Goal: Task Accomplishment & Management: Complete application form

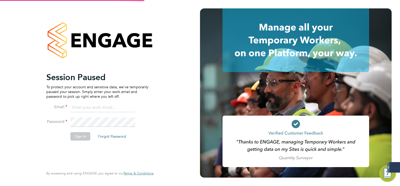
type input "mark.white@servicecare.org.uk"
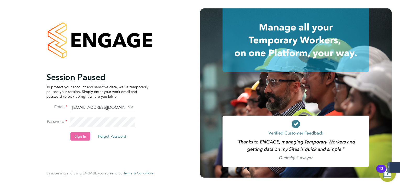
click at [81, 137] on button "Sign In" at bounding box center [81, 136] width 20 height 8
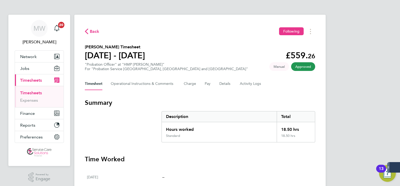
click at [40, 91] on link "Timesheets" at bounding box center [31, 92] width 22 height 5
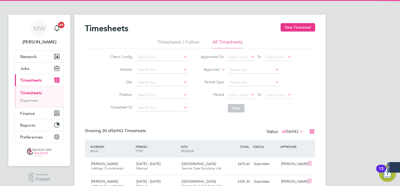
click at [214, 67] on li "Approver" at bounding box center [246, 69] width 104 height 13
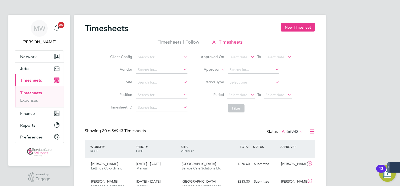
click at [214, 67] on label "Approver" at bounding box center [208, 69] width 24 height 5
click at [214, 75] on li "Worker" at bounding box center [207, 75] width 26 height 7
click at [233, 67] on input at bounding box center [254, 69] width 52 height 7
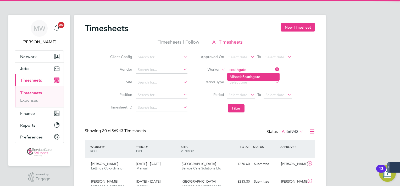
click at [241, 75] on li "Mihaela Southgate" at bounding box center [254, 76] width 52 height 7
type input "[PERSON_NAME]"
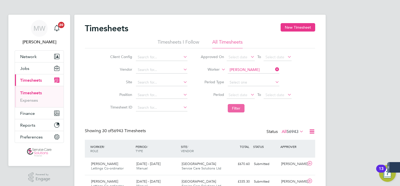
click at [235, 105] on button "Filter" at bounding box center [236, 108] width 17 height 8
click at [224, 160] on div "Highbury Corner Magist… Service Care Solutions Ltd" at bounding box center [202, 165] width 45 height 13
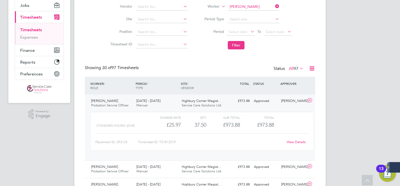
click at [297, 140] on link "View Details" at bounding box center [296, 141] width 19 height 4
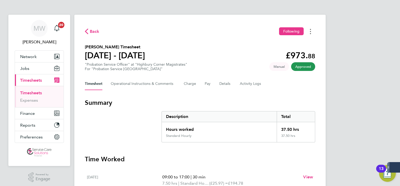
click at [313, 35] on button "Timesheets Menu" at bounding box center [310, 31] width 9 height 8
click at [234, 82] on div "Timesheet Operational Instructions & Comments Charge Pay Details Activity Logs" at bounding box center [200, 83] width 231 height 13
click at [313, 89] on div "Timesheet Operational Instructions & Comments Charge Pay Details Activity Logs" at bounding box center [200, 83] width 231 height 13
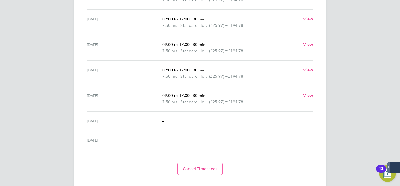
scroll to position [192, 0]
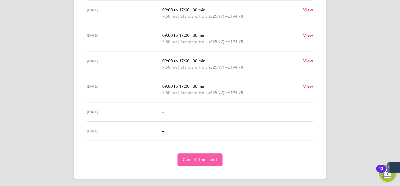
click at [197, 159] on span "Cancel Timesheet" at bounding box center [200, 159] width 35 height 5
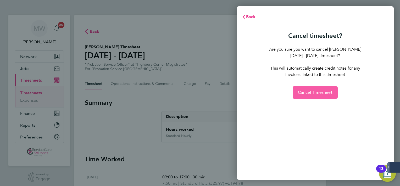
click at [312, 91] on span "Cancel Timesheet" at bounding box center [315, 92] width 35 height 5
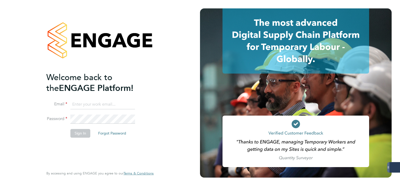
type input "mark.white@servicecare.org.uk"
click at [80, 135] on button "Sign In" at bounding box center [81, 133] width 20 height 8
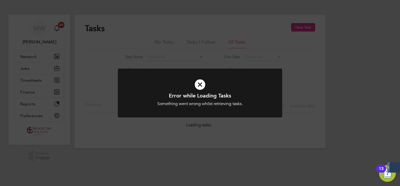
click at [98, 54] on div "Error while Loading Tasks Something went wrong whilst retrieving tasks. Cancel …" at bounding box center [200, 93] width 400 height 186
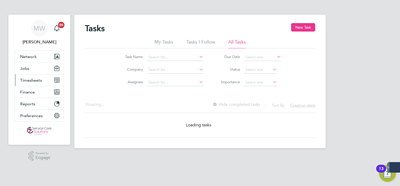
click at [15, 80] on button "Timesheets" at bounding box center [39, 80] width 49 height 12
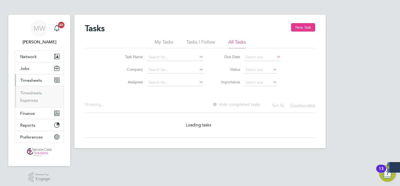
click at [26, 90] on ul "Timesheets Expenses" at bounding box center [39, 96] width 49 height 21
click at [27, 92] on link "Timesheets" at bounding box center [31, 92] width 22 height 5
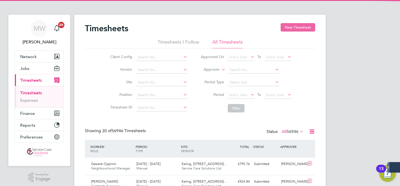
click at [287, 28] on button "New Timesheet" at bounding box center [298, 27] width 35 height 8
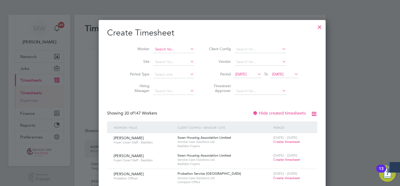
click at [157, 51] on input at bounding box center [173, 49] width 41 height 7
click at [158, 55] on b "Southgate" at bounding box center [165, 56] width 18 height 4
type input "[PERSON_NAME]"
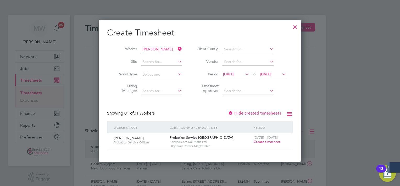
click at [265, 144] on div "[DATE] - [DATE] Create timesheet" at bounding box center [270, 140] width 35 height 14
click at [261, 142] on span "Create timesheet" at bounding box center [267, 141] width 27 height 4
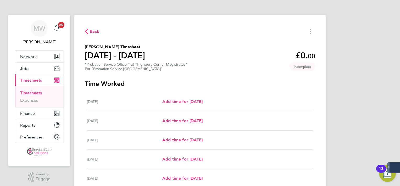
click at [365, 107] on div "MW [PERSON_NAME] Notifications 20 Applications: Network Team Members Businesses…" at bounding box center [200, 136] width 400 height 272
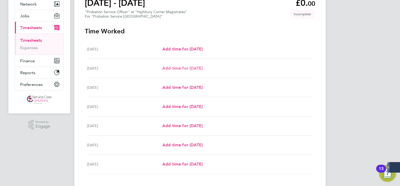
click at [195, 70] on span "Add time for [DATE]" at bounding box center [183, 68] width 40 height 5
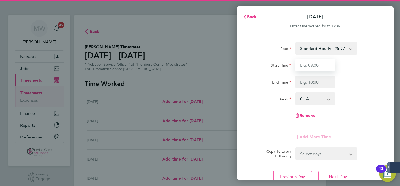
click at [321, 62] on input "Start Time" at bounding box center [316, 65] width 40 height 13
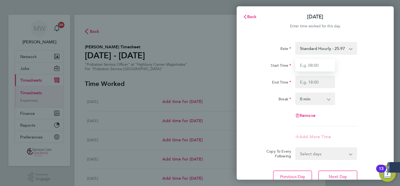
type input "09:00"
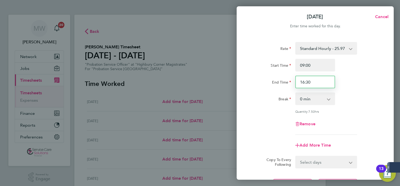
drag, startPoint x: 313, startPoint y: 81, endPoint x: 275, endPoint y: 83, distance: 38.0
click at [275, 83] on div "End Time 16:30" at bounding box center [316, 81] width 132 height 13
type input "17:00"
click at [310, 100] on select "0 min 15 min 30 min 45 min 60 min 75 min 90 min" at bounding box center [312, 99] width 33 height 12
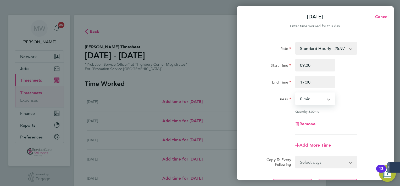
click at [310, 99] on select "0 min 15 min 30 min 45 min 60 min 75 min 90 min" at bounding box center [312, 99] width 33 height 12
click at [321, 101] on select "0 min 15 min 30 min 45 min 60 min 75 min 90 min" at bounding box center [312, 99] width 33 height 12
select select "30"
click at [296, 93] on select "0 min 15 min 30 min 45 min 60 min 75 min 90 min" at bounding box center [312, 99] width 33 height 12
click at [315, 165] on select "Select days Day Weekday (Mon-Fri) Weekend (Sat-Sun) [DATE] [DATE] [DATE] [DATE]…" at bounding box center [323, 162] width 55 height 12
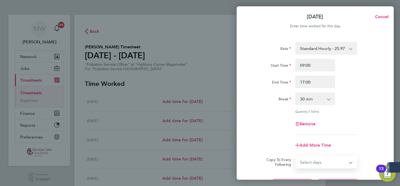
select select "WEEKDAY"
click at [296, 156] on select "Select days Day Weekday (Mon-Fri) Weekend (Sat-Sun) [DATE] [DATE] [DATE] [DATE]…" at bounding box center [323, 162] width 55 height 12
select select "[DATE]"
click at [391, 50] on div "Rate Standard Hourly - 25.97 Start Time 09:00 End Time 17:00 Break 0 min 15 min…" at bounding box center [315, 128] width 157 height 185
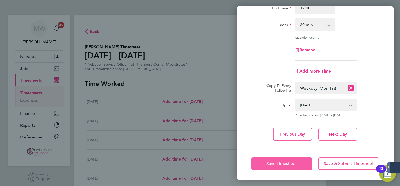
click at [299, 160] on button "Save Timesheet" at bounding box center [282, 163] width 61 height 13
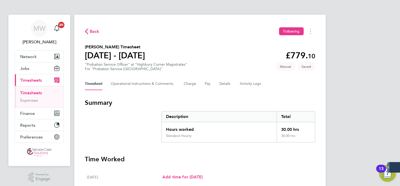
click at [279, 93] on div "Back Following [PERSON_NAME] Timesheet [DATE] - [DATE] £779. 10 "Probation Serv…" at bounding box center [200, 189] width 252 height 349
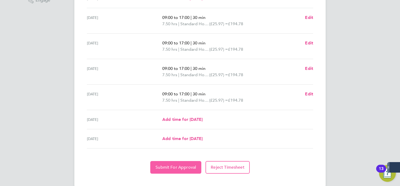
click at [175, 165] on span "Submit For Approval" at bounding box center [176, 166] width 41 height 5
click at [294, 154] on section "Time Worked [DATE] Add time for [DATE] Add time for [DATE] [DATE] 09:00 to 17:0…" at bounding box center [200, 74] width 231 height 197
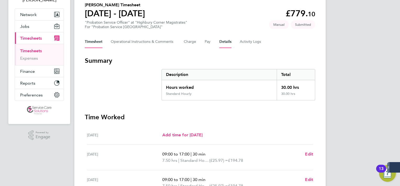
click at [221, 41] on button "Details" at bounding box center [226, 41] width 12 height 13
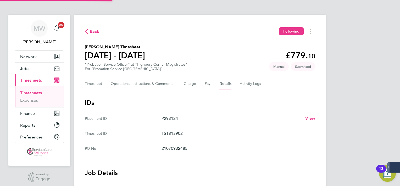
click at [213, 106] on h3 "IDs" at bounding box center [200, 102] width 231 height 8
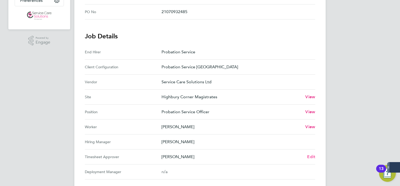
click at [309, 158] on span "Edit" at bounding box center [311, 156] width 8 height 5
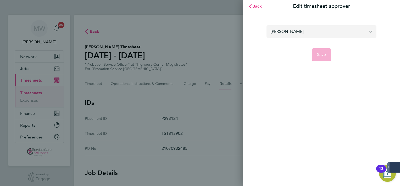
click at [313, 27] on input "[PERSON_NAME]" at bounding box center [322, 31] width 110 height 12
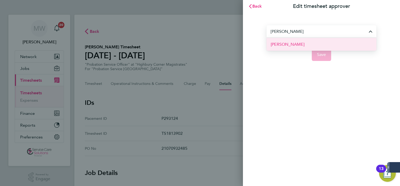
click at [310, 39] on li "[PERSON_NAME]" at bounding box center [322, 44] width 110 height 13
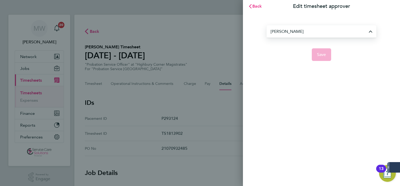
type input "[PERSON_NAME]"
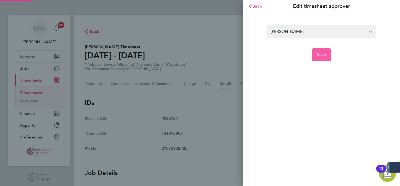
click at [319, 48] on button "Save" at bounding box center [322, 54] width 20 height 13
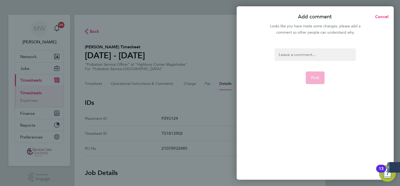
click at [319, 54] on div at bounding box center [315, 54] width 81 height 13
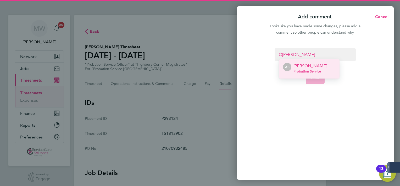
click at [319, 64] on p "[PERSON_NAME]" at bounding box center [311, 66] width 34 height 6
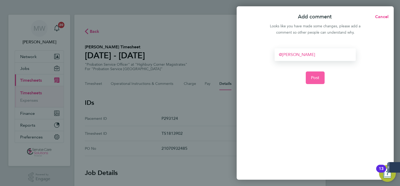
click at [318, 80] on span "Post" at bounding box center [315, 77] width 9 height 5
